Goal: Task Accomplishment & Management: Manage account settings

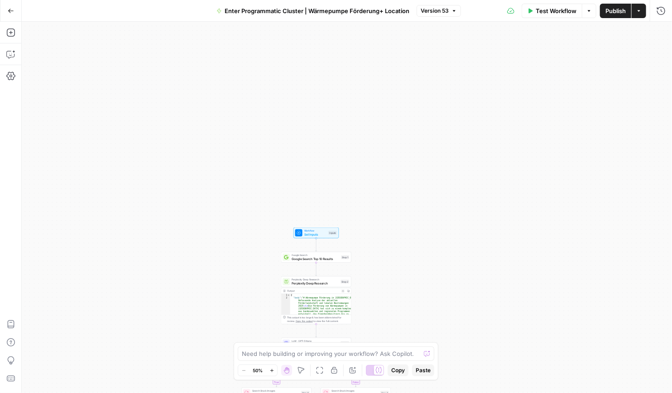
click at [10, 8] on icon "button" at bounding box center [11, 11] width 6 height 6
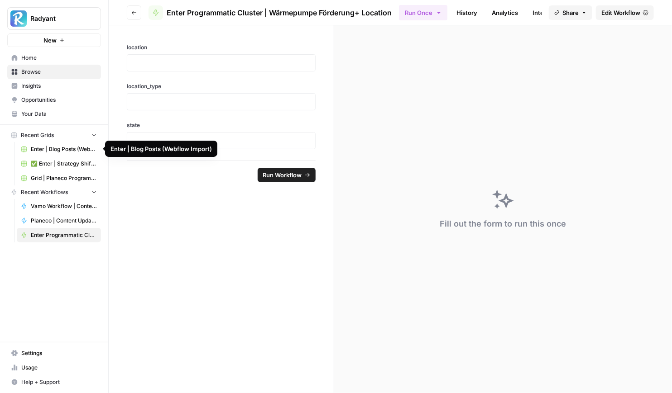
click at [55, 143] on link "Enter | Blog Posts (Webflow Import)" at bounding box center [59, 149] width 84 height 14
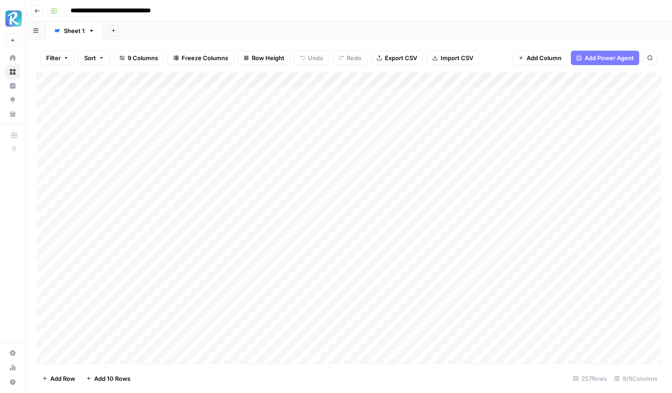
click at [13, 61] on link "Home" at bounding box center [12, 58] width 14 height 14
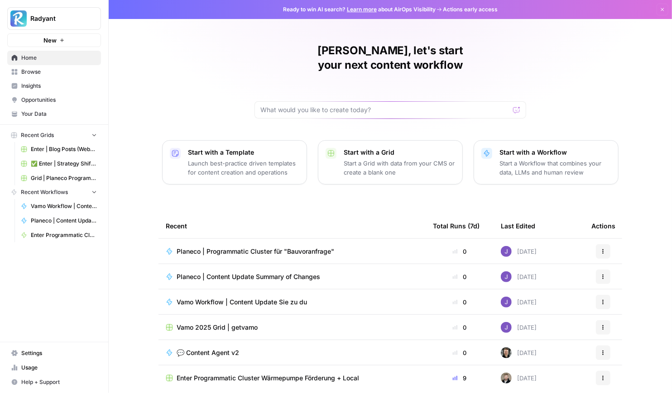
scroll to position [22, 0]
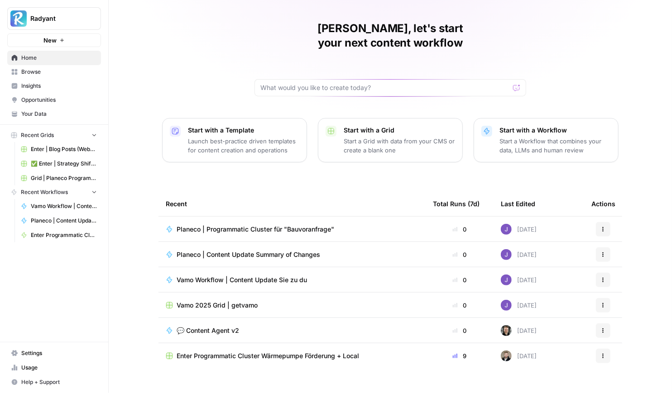
click at [281, 352] on span "Enter Programmatic Cluster Wärmepumpe Förderung + Local" at bounding box center [268, 356] width 182 height 9
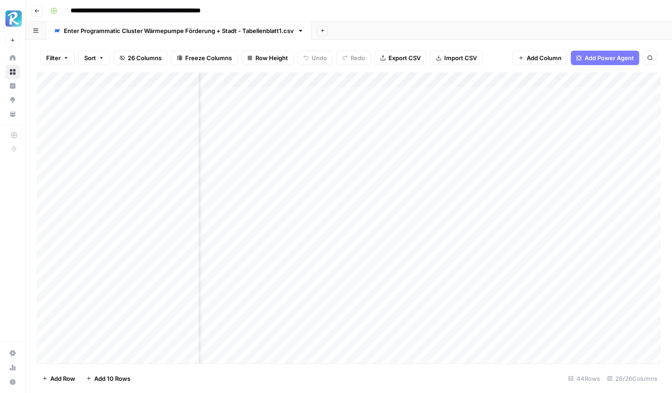
scroll to position [0, 386]
click at [306, 96] on div "Add Column" at bounding box center [349, 217] width 624 height 291
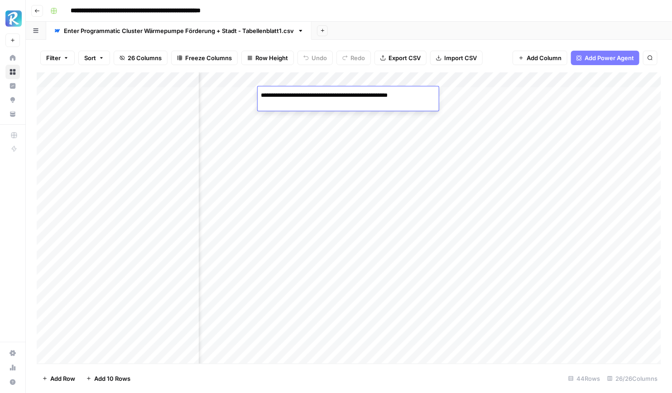
click at [309, 113] on div "Add Column" at bounding box center [349, 217] width 624 height 291
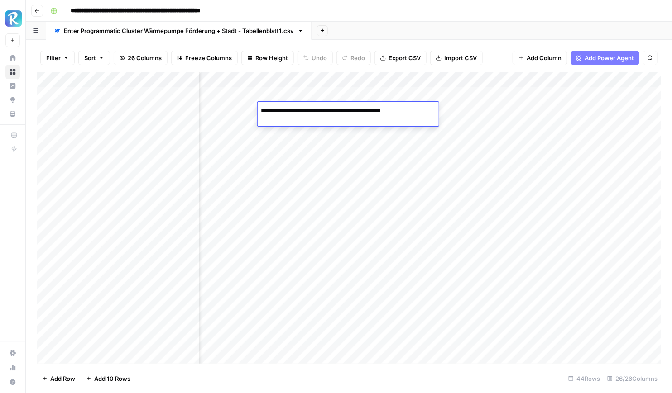
click at [311, 121] on div "Add Column" at bounding box center [349, 217] width 624 height 291
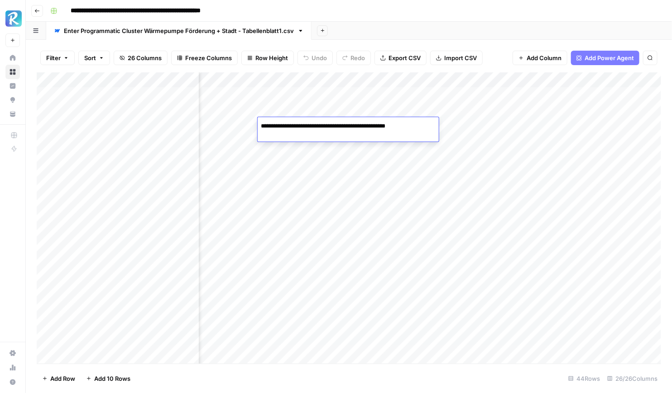
click at [306, 143] on div "Add Column" at bounding box center [349, 217] width 624 height 291
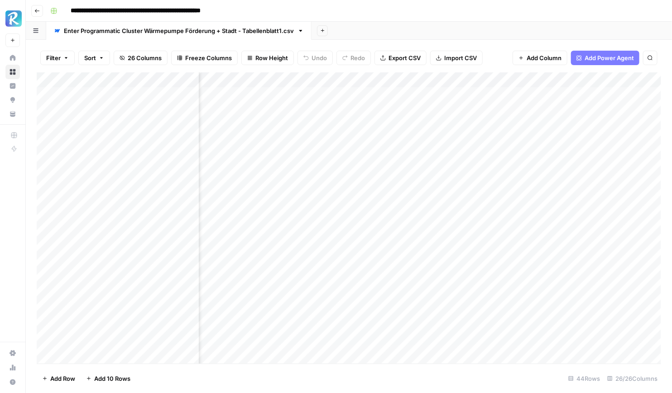
click at [306, 143] on div "Add Column" at bounding box center [349, 217] width 624 height 291
click at [307, 161] on div "Add Column" at bounding box center [349, 217] width 624 height 291
click at [308, 170] on div "Add Column" at bounding box center [349, 217] width 624 height 291
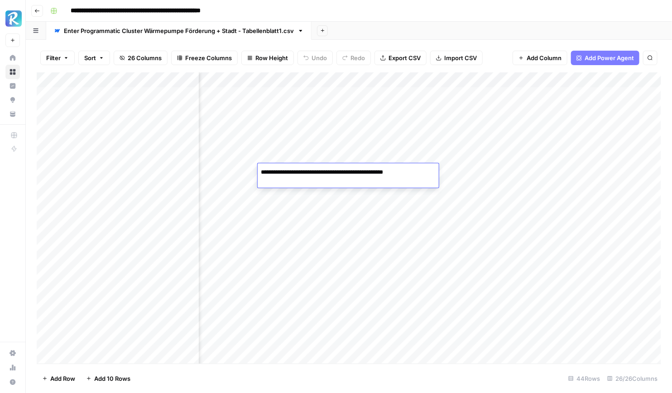
click at [313, 186] on div "Add Column" at bounding box center [349, 217] width 624 height 291
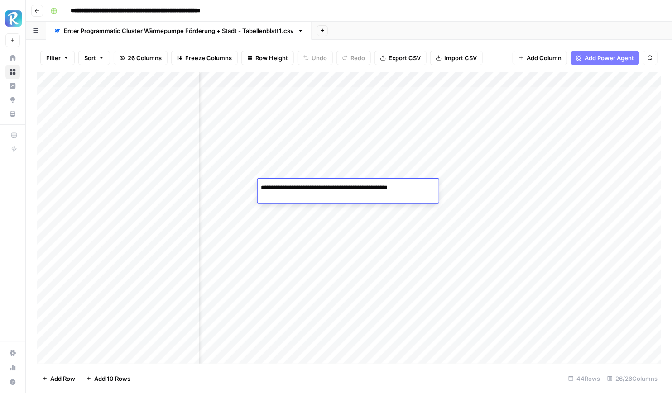
scroll to position [0, 484]
click at [292, 99] on div "Add Column" at bounding box center [349, 217] width 624 height 291
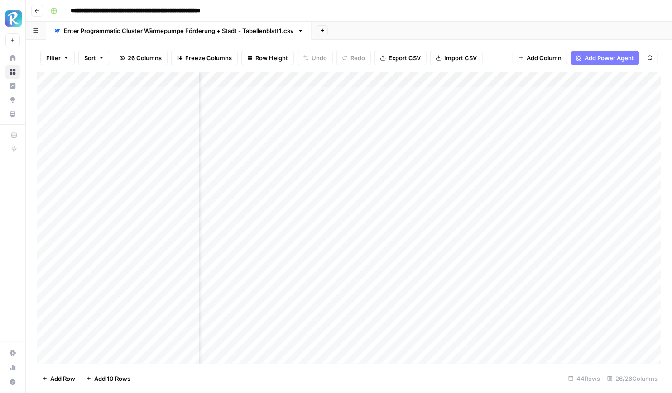
click at [292, 99] on div "Add Column" at bounding box center [349, 217] width 624 height 291
click at [291, 124] on div "Add Column" at bounding box center [349, 217] width 624 height 291
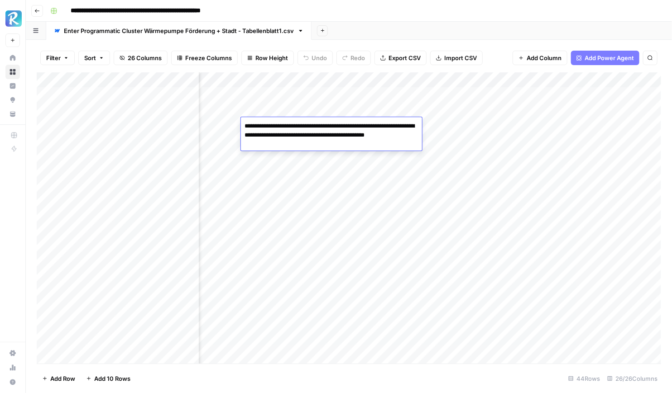
click at [289, 104] on div "Add Column" at bounding box center [349, 217] width 624 height 291
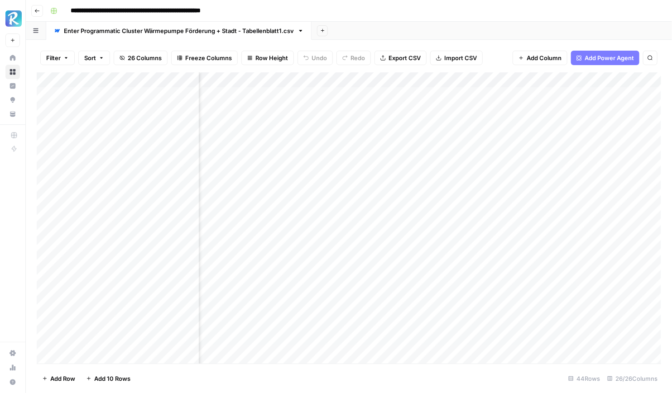
click at [289, 104] on div "Add Column" at bounding box center [349, 217] width 624 height 291
click at [292, 145] on div "Add Column" at bounding box center [349, 217] width 624 height 291
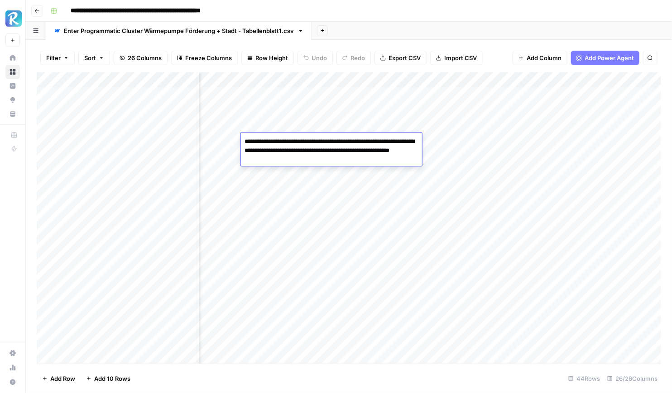
click at [294, 174] on div "Add Column" at bounding box center [349, 217] width 624 height 291
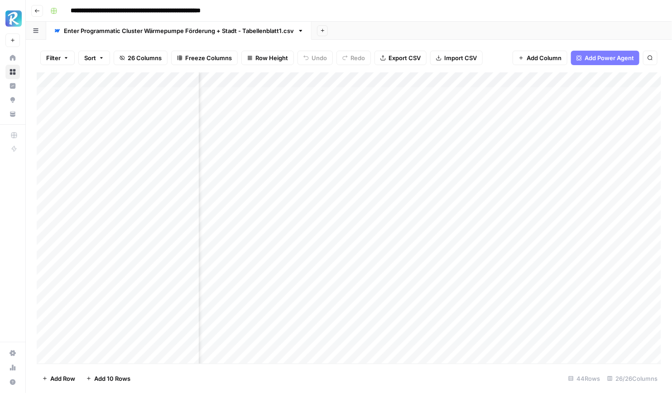
click at [291, 155] on div "Add Column" at bounding box center [349, 217] width 624 height 291
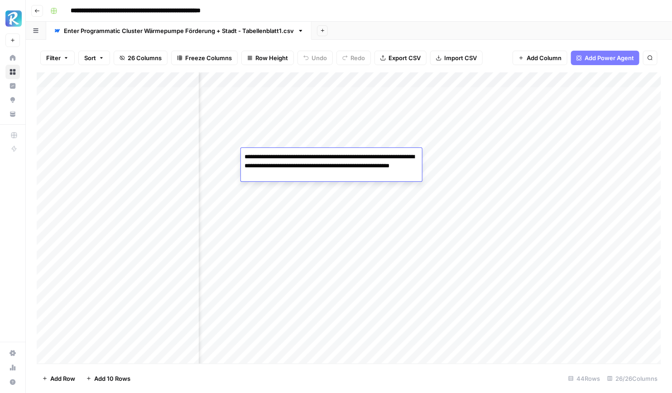
click at [431, 38] on div "Add Sheet" at bounding box center [491, 31] width 360 height 18
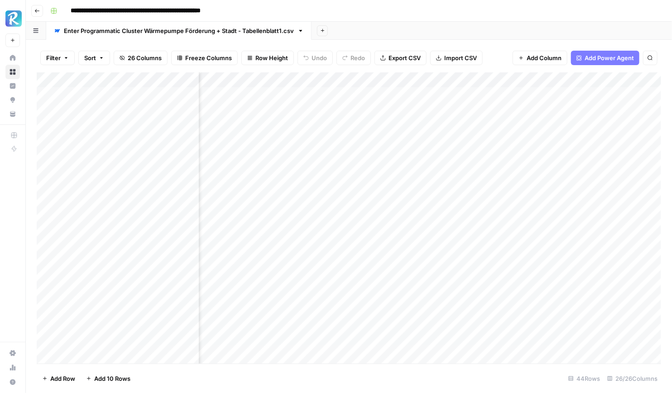
click at [377, 100] on div "Add Column" at bounding box center [349, 217] width 624 height 291
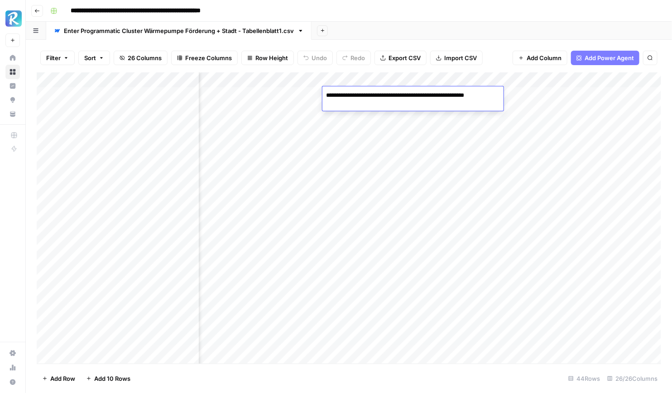
click at [378, 111] on div "Add Column" at bounding box center [349, 217] width 624 height 291
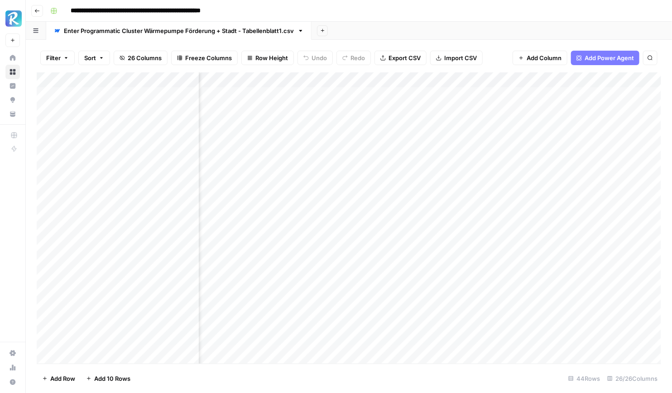
click at [378, 111] on div "Add Column" at bounding box center [349, 217] width 624 height 291
click at [378, 126] on div "Add Column" at bounding box center [349, 217] width 624 height 291
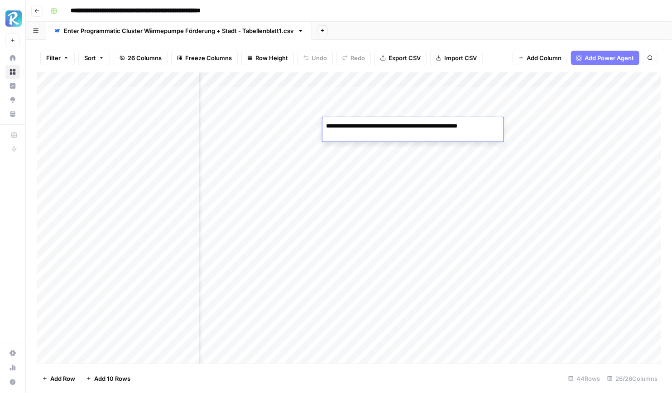
click at [379, 143] on div "Add Column" at bounding box center [349, 217] width 624 height 291
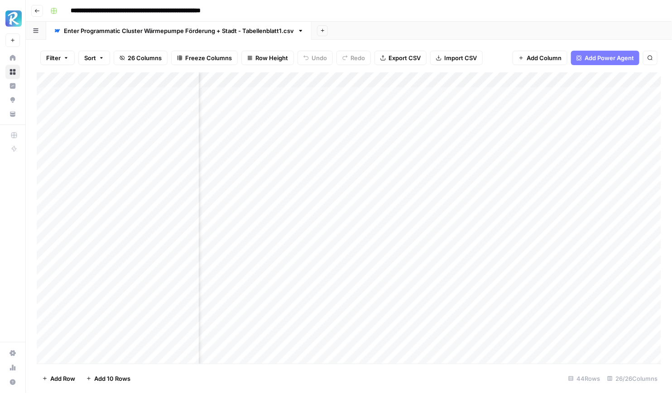
click at [379, 143] on div "Add Column" at bounding box center [349, 217] width 624 height 291
click at [378, 159] on div "Add Column" at bounding box center [349, 217] width 624 height 291
click at [378, 175] on div "Add Column" at bounding box center [349, 217] width 624 height 291
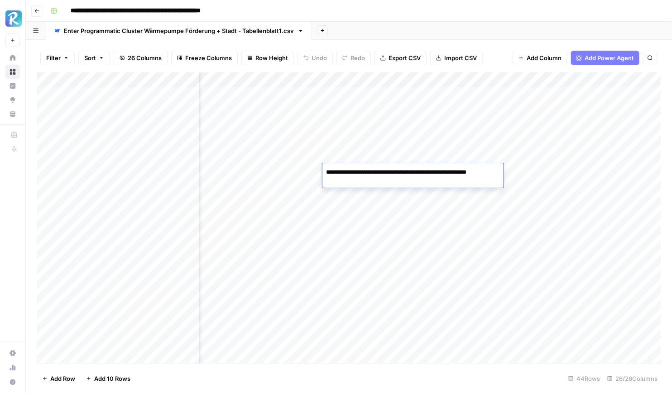
click at [372, 161] on div "Add Column" at bounding box center [349, 217] width 624 height 291
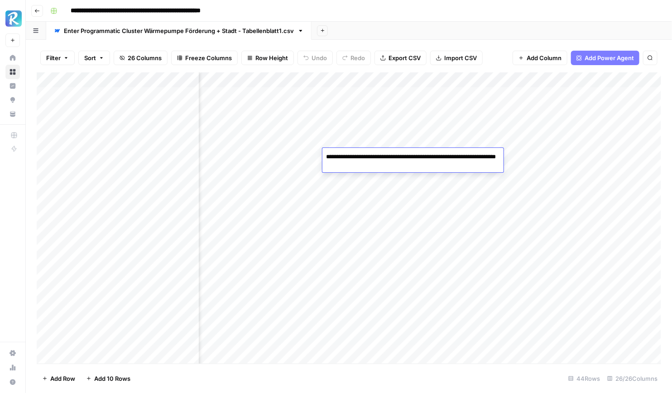
click at [374, 175] on div "Add Column" at bounding box center [349, 217] width 624 height 291
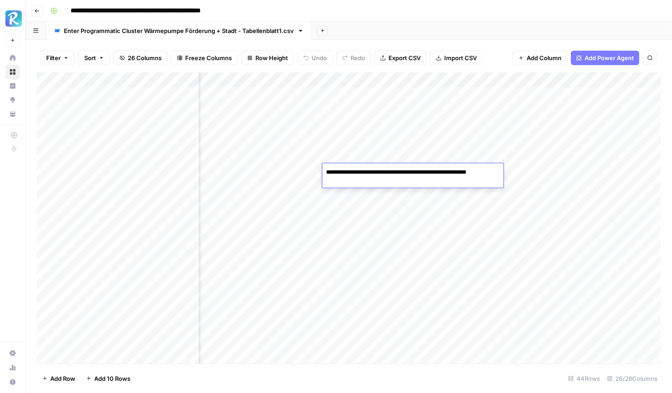
click at [375, 191] on div "Add Column" at bounding box center [349, 217] width 624 height 291
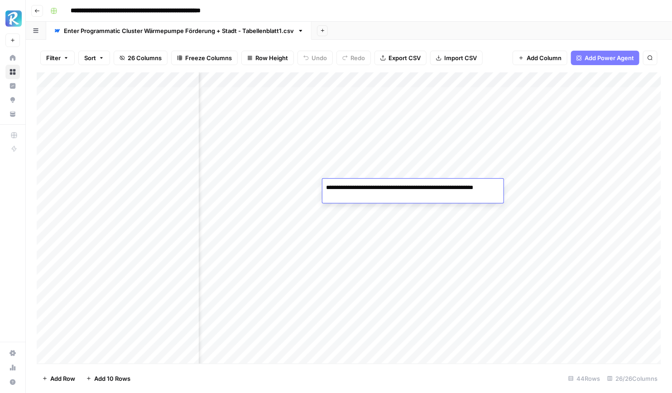
scroll to position [0, 566]
click at [357, 96] on div "Add Column" at bounding box center [349, 217] width 624 height 291
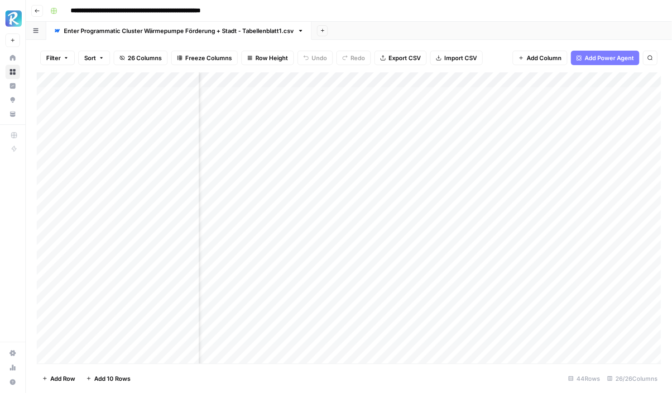
click at [357, 96] on div "Add Column" at bounding box center [349, 217] width 624 height 291
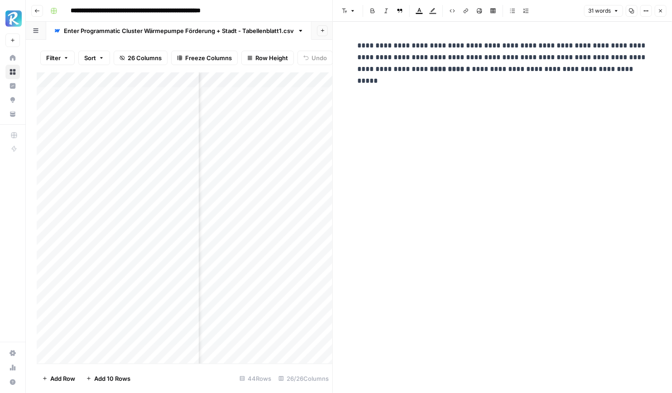
click at [661, 15] on button "Close" at bounding box center [660, 11] width 12 height 12
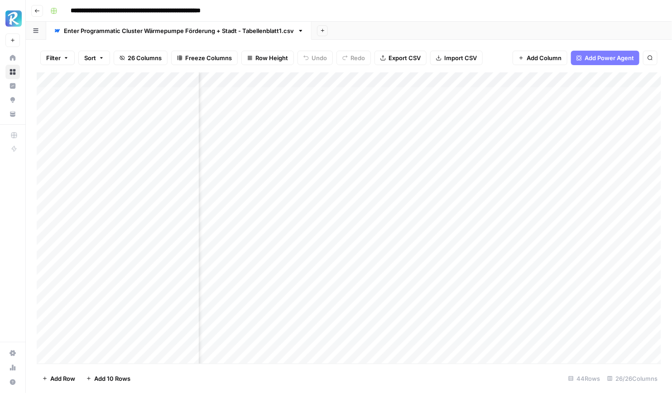
scroll to position [0, 640]
click at [363, 93] on div "Add Column" at bounding box center [349, 217] width 624 height 291
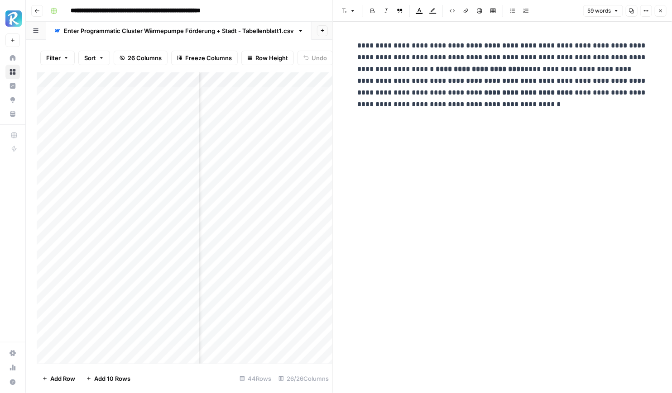
scroll to position [0, 725]
click at [286, 111] on div "Add Column" at bounding box center [185, 217] width 296 height 291
click at [289, 124] on div "Add Column" at bounding box center [185, 217] width 296 height 291
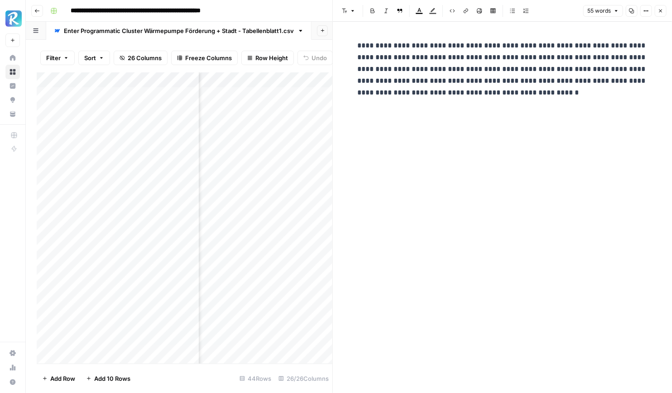
click at [291, 134] on div "Add Column" at bounding box center [185, 217] width 296 height 291
click at [294, 149] on div "Add Column" at bounding box center [185, 217] width 296 height 291
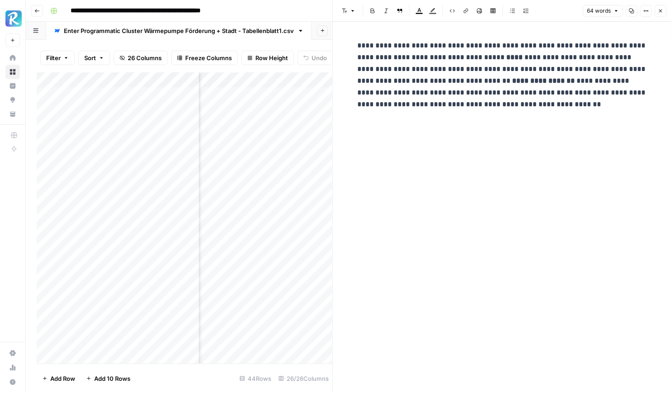
click at [296, 173] on div "Add Column" at bounding box center [185, 217] width 296 height 291
click at [296, 190] on div "Add Column" at bounding box center [185, 217] width 296 height 291
click at [657, 14] on button "Close" at bounding box center [660, 11] width 12 height 12
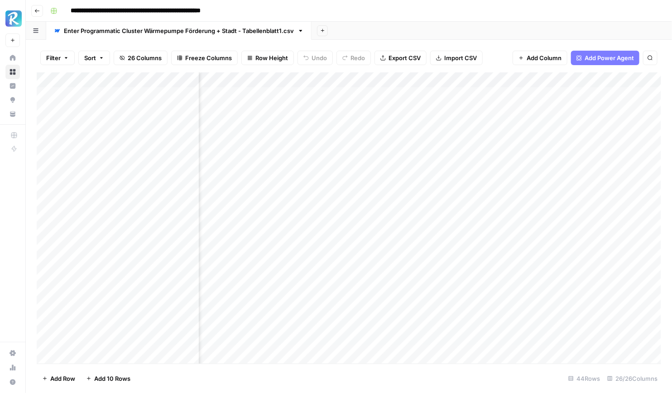
scroll to position [0, 769]
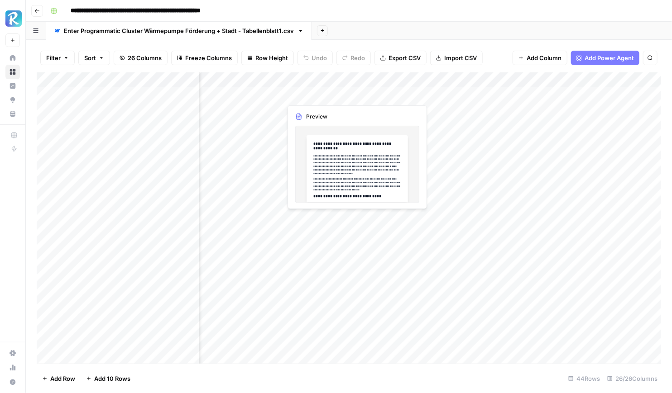
click at [331, 100] on div "Add Column" at bounding box center [349, 217] width 624 height 291
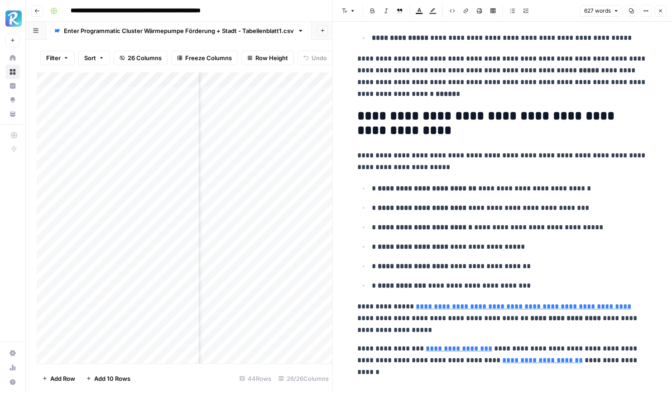
scroll to position [1310, 0]
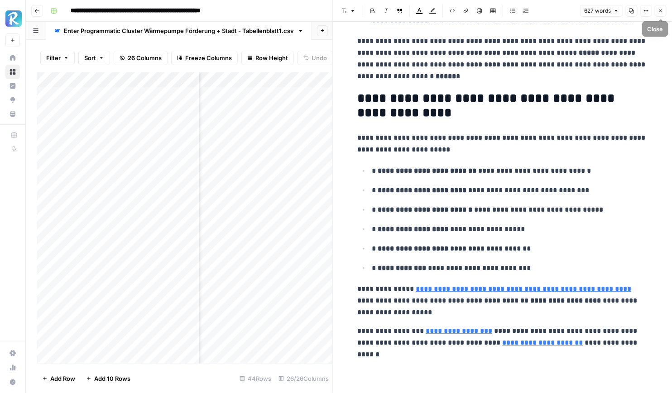
click at [658, 13] on icon "button" at bounding box center [660, 10] width 5 height 5
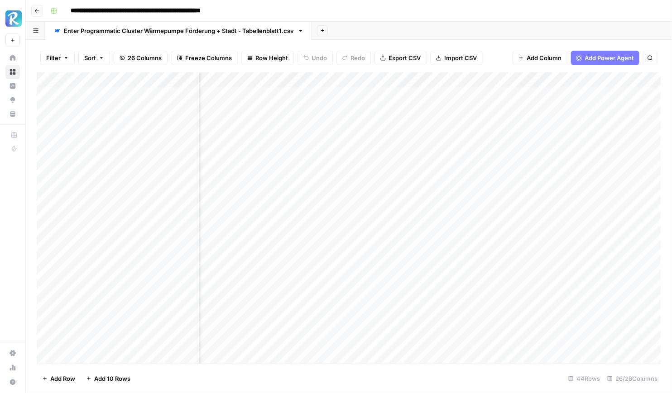
click at [343, 105] on div "Add Column" at bounding box center [349, 217] width 624 height 291
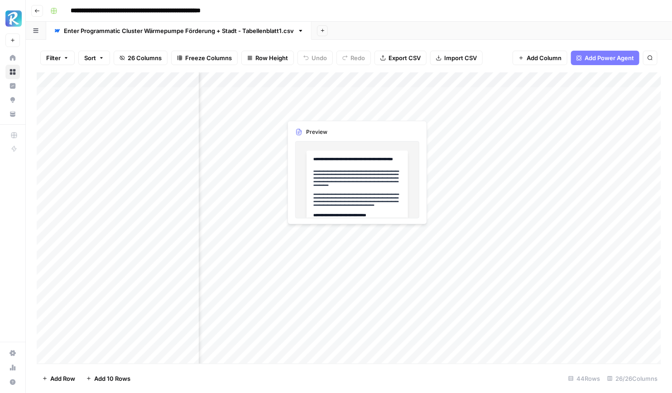
click at [343, 105] on div "Add Column" at bounding box center [349, 217] width 624 height 291
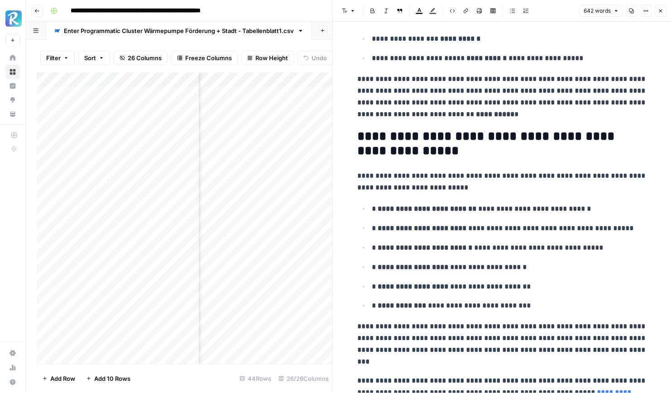
scroll to position [1308, 0]
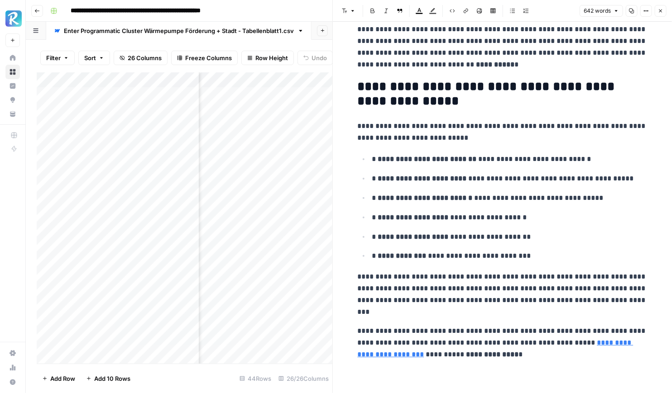
click at [662, 9] on icon "button" at bounding box center [660, 10] width 5 height 5
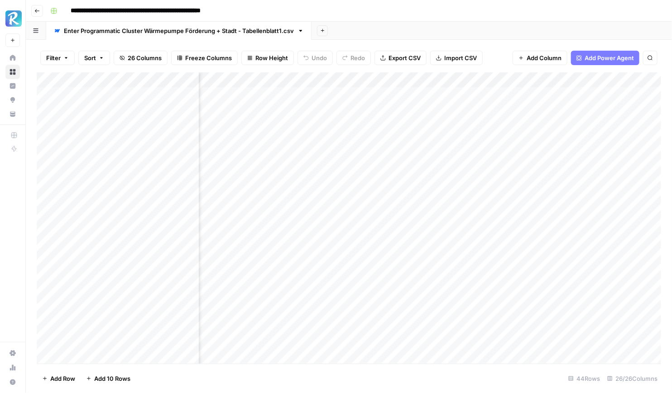
click at [338, 130] on div "Add Column" at bounding box center [349, 217] width 624 height 291
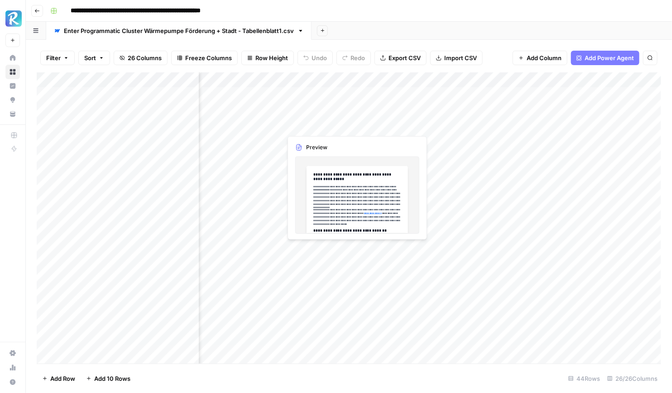
click at [338, 130] on div "Add Column" at bounding box center [349, 217] width 624 height 291
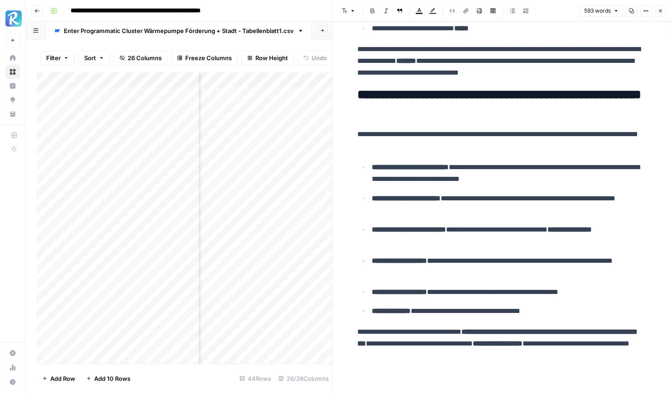
scroll to position [1146, 0]
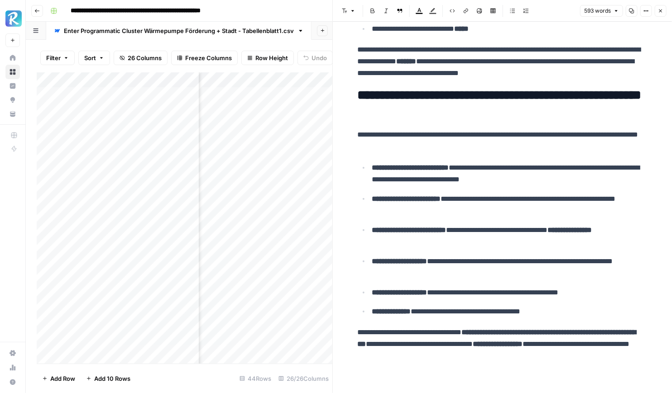
click at [662, 10] on icon "button" at bounding box center [660, 10] width 5 height 5
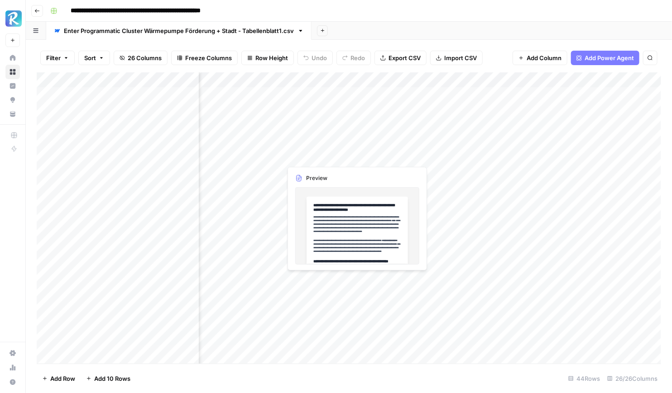
click at [318, 144] on div "Add Column" at bounding box center [349, 217] width 624 height 291
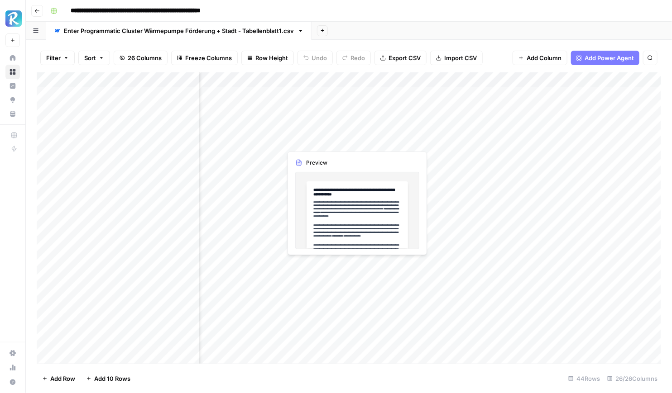
click at [318, 144] on div "Add Column" at bounding box center [349, 217] width 624 height 291
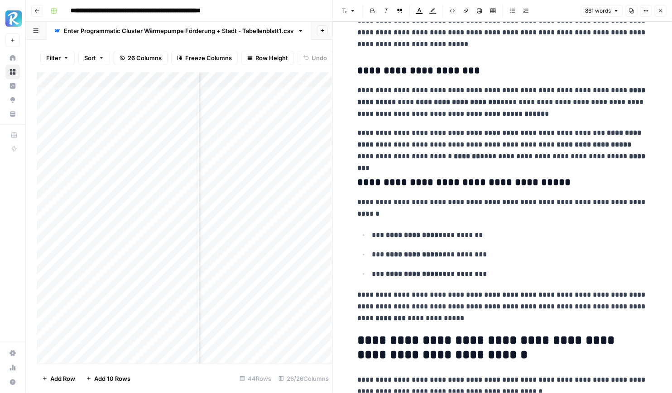
scroll to position [1633, 0]
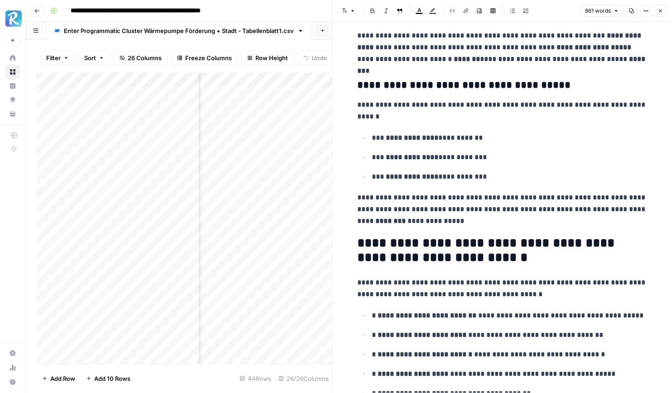
click at [662, 17] on header "Font style Bold Italic Block quote Text color Highlight color Code block Link I…" at bounding box center [502, 11] width 339 height 22
click at [664, 12] on button "Close" at bounding box center [660, 11] width 12 height 12
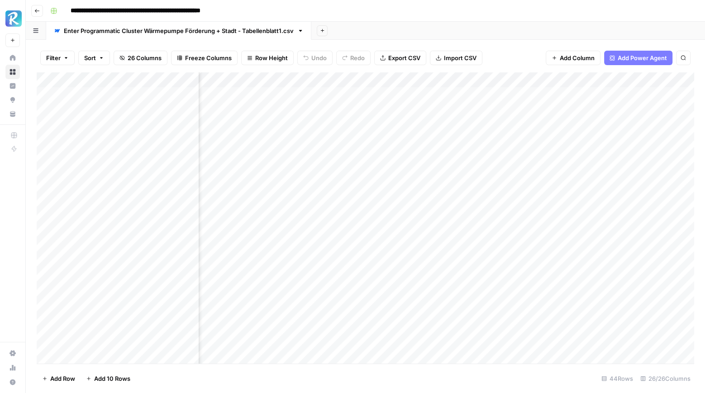
scroll to position [0, 372]
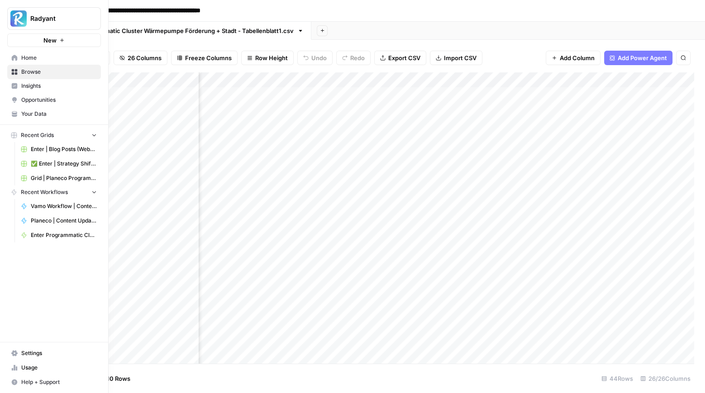
click at [36, 356] on span "Settings" at bounding box center [59, 353] width 76 height 8
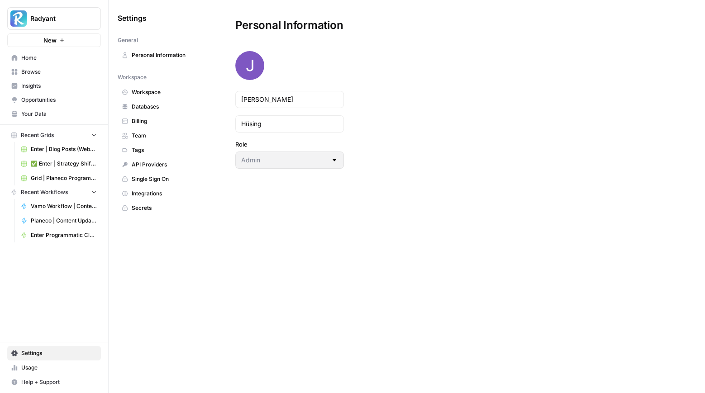
click at [150, 129] on link "Team" at bounding box center [163, 136] width 90 height 14
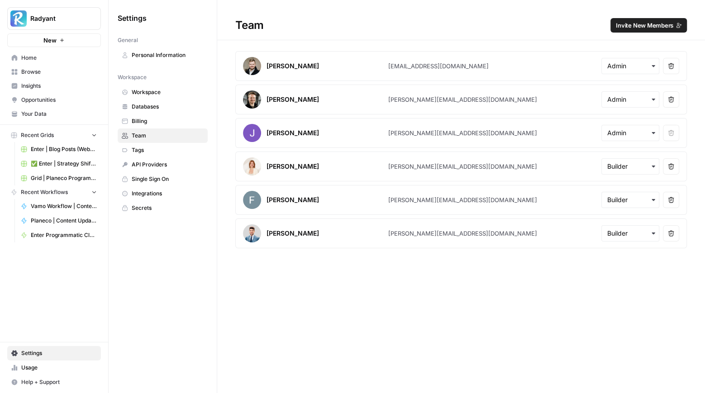
click at [637, 28] on span "Invite New Members" at bounding box center [644, 25] width 57 height 9
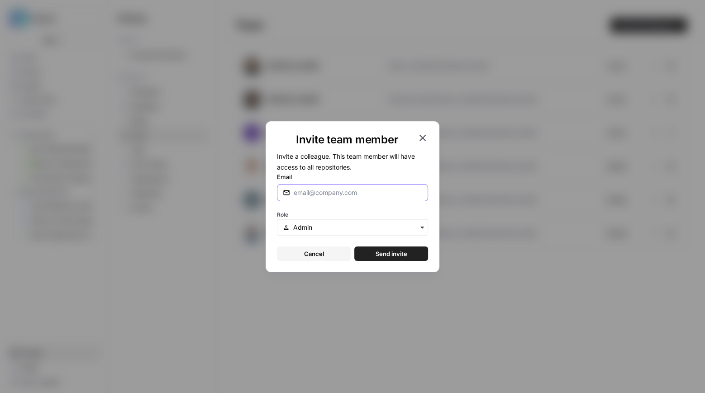
click at [329, 190] on input "Email" at bounding box center [358, 192] width 129 height 9
paste input "[PERSON_NAME][EMAIL_ADDRESS][DOMAIN_NAME]"
type input "[PERSON_NAME][EMAIL_ADDRESS][DOMAIN_NAME]"
click at [331, 229] on input "text" at bounding box center [357, 227] width 129 height 9
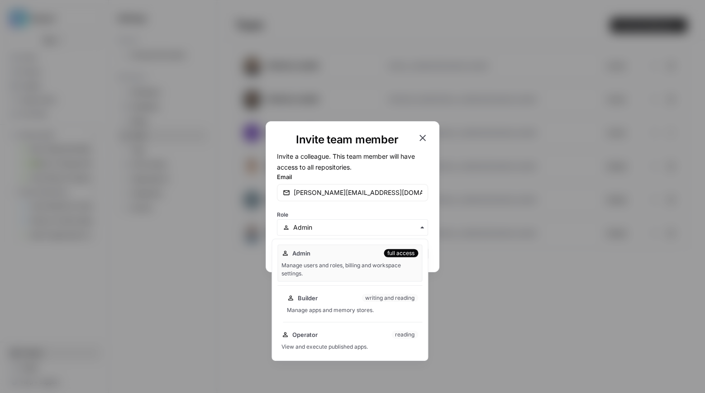
click at [328, 304] on div "Builder writing and reading Manage apps and memory stores." at bounding box center [352, 304] width 139 height 29
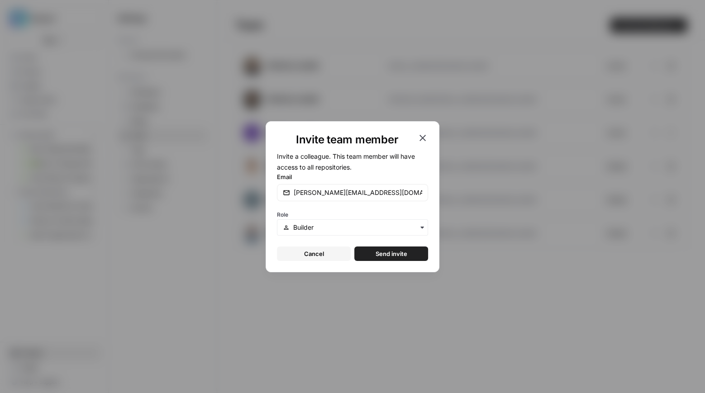
click at [398, 253] on span "Send invite" at bounding box center [392, 253] width 32 height 9
